Goal: Find specific page/section: Find specific page/section

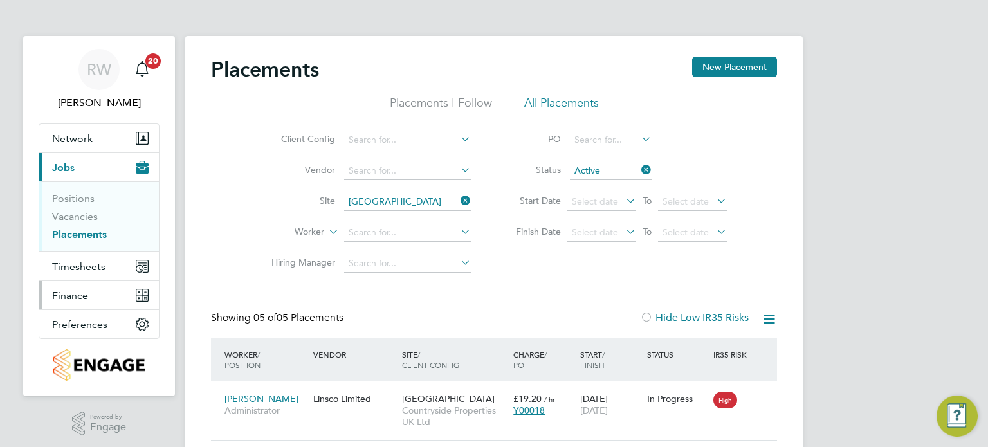
click at [57, 298] on span "Finance" at bounding box center [70, 295] width 36 height 12
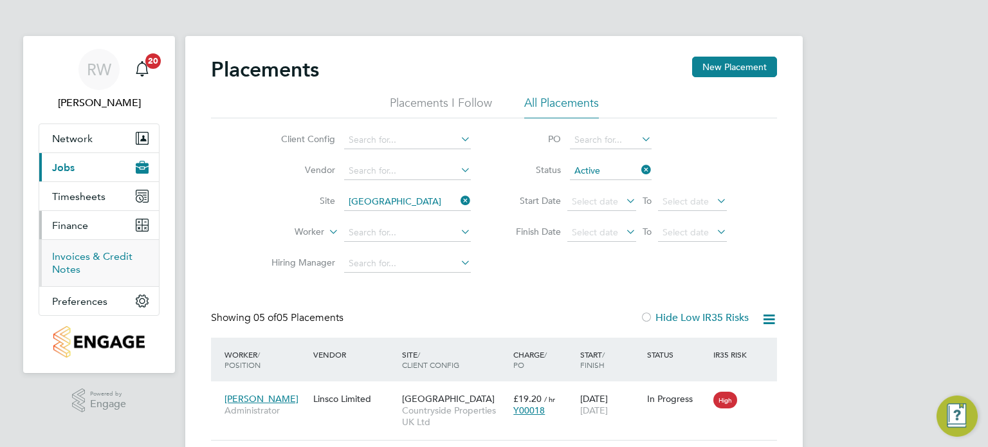
click at [80, 260] on link "Invoices & Credit Notes" at bounding box center [92, 262] width 80 height 25
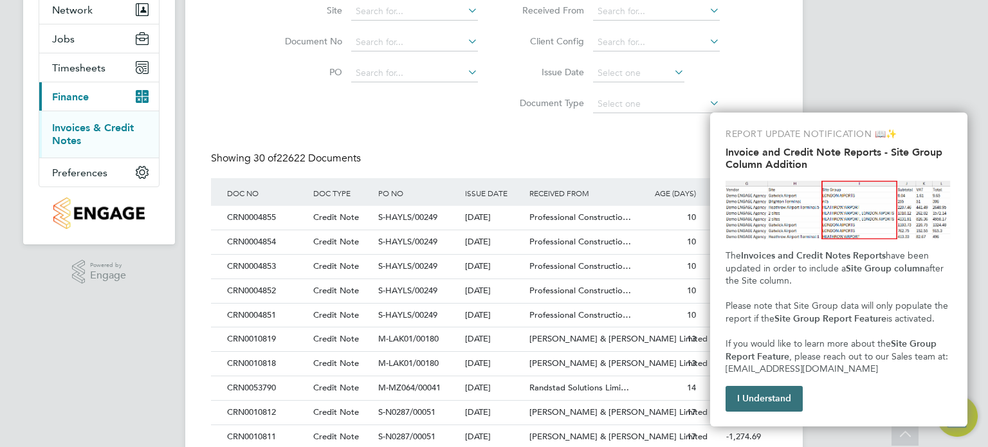
click at [781, 395] on button "I Understand" at bounding box center [763, 399] width 77 height 26
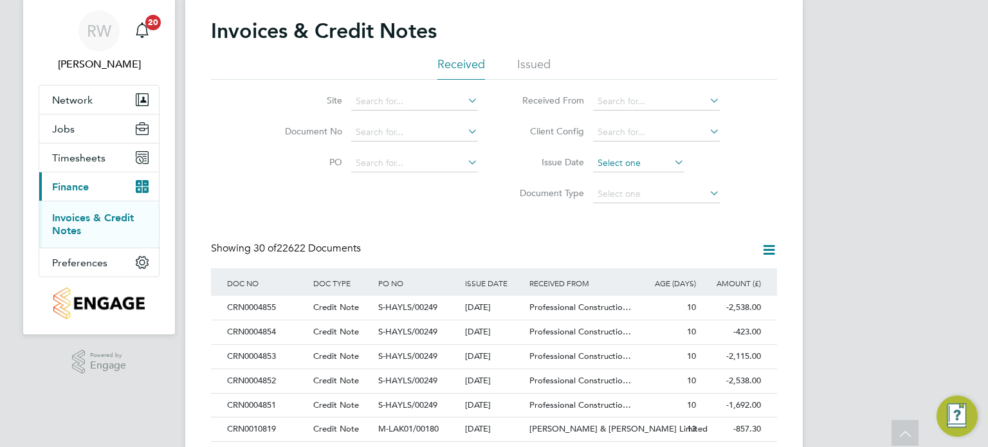
click at [620, 165] on input at bounding box center [638, 163] width 91 height 18
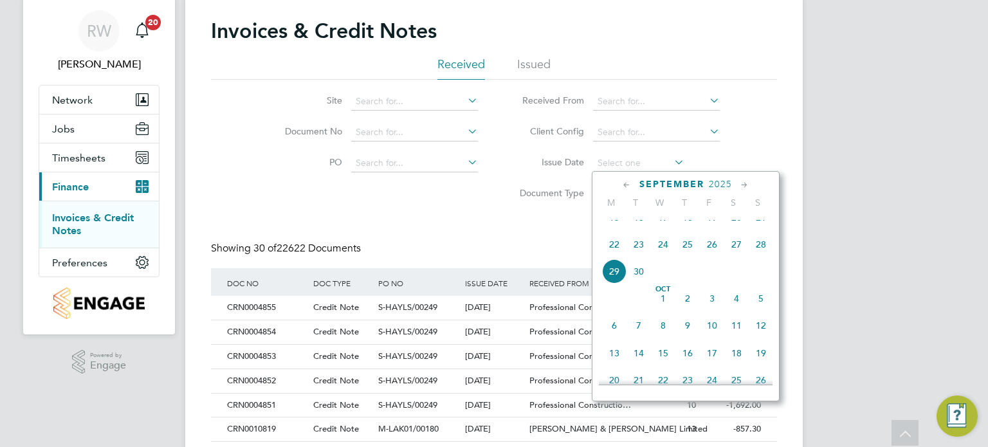
click at [617, 338] on span "6" at bounding box center [614, 325] width 24 height 24
type input "[DATE]"
